Goal: Task Accomplishment & Management: Use online tool/utility

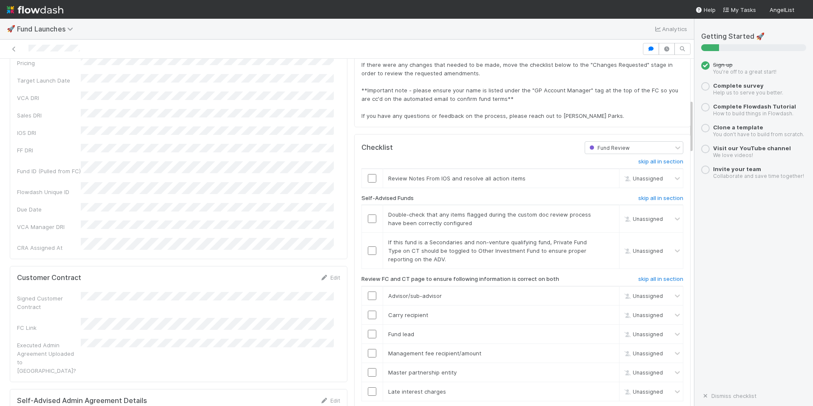
scroll to position [255, 0]
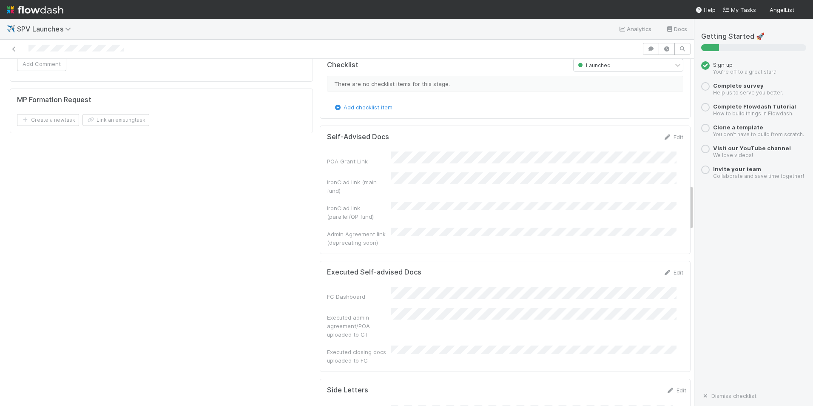
scroll to position [935, 0]
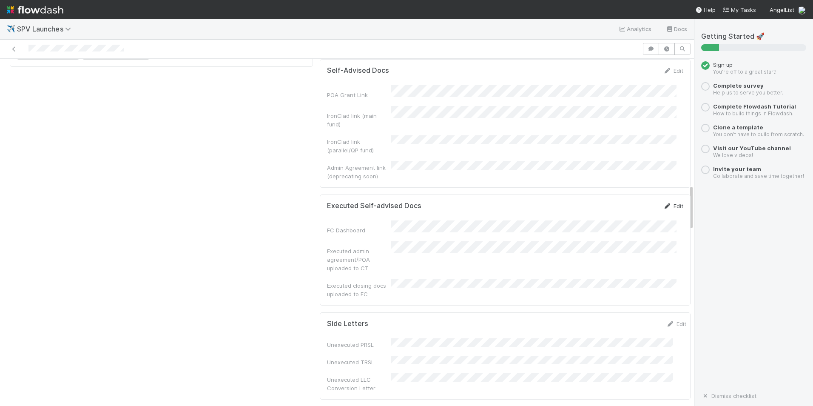
click at [663, 202] on link "Edit" at bounding box center [673, 205] width 20 height 7
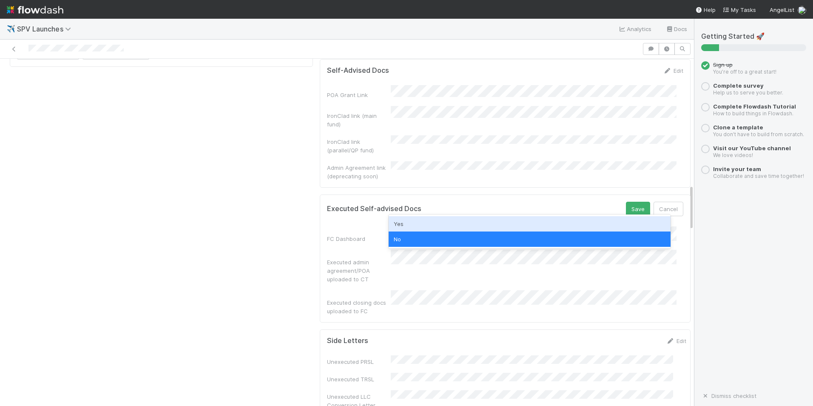
click at [429, 224] on div "Yes" at bounding box center [530, 223] width 282 height 15
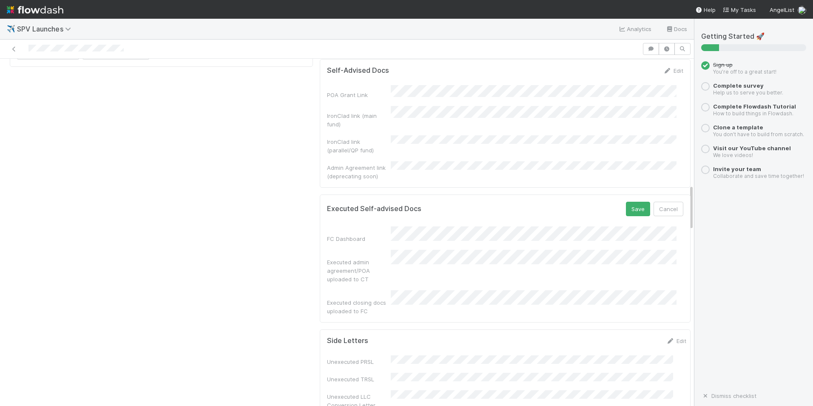
click at [408, 250] on div "Executed admin agreement/POA uploaded to CT" at bounding box center [505, 267] width 356 height 34
drag, startPoint x: 368, startPoint y: 219, endPoint x: 322, endPoint y: 205, distance: 47.9
click at [327, 258] on div "Executed admin agreement/POA uploaded to CT" at bounding box center [359, 271] width 64 height 26
copy div "Executed admin agreement/POA uploaded to CT"
click at [626, 202] on button "Save" at bounding box center [638, 209] width 24 height 14
